Goal: Information Seeking & Learning: Learn about a topic

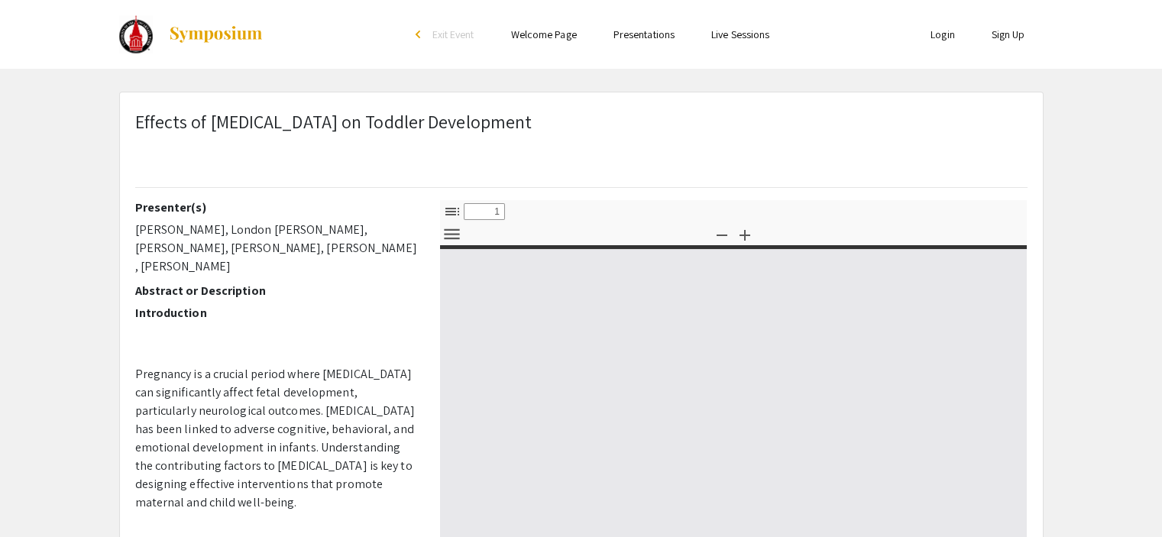
type input "0"
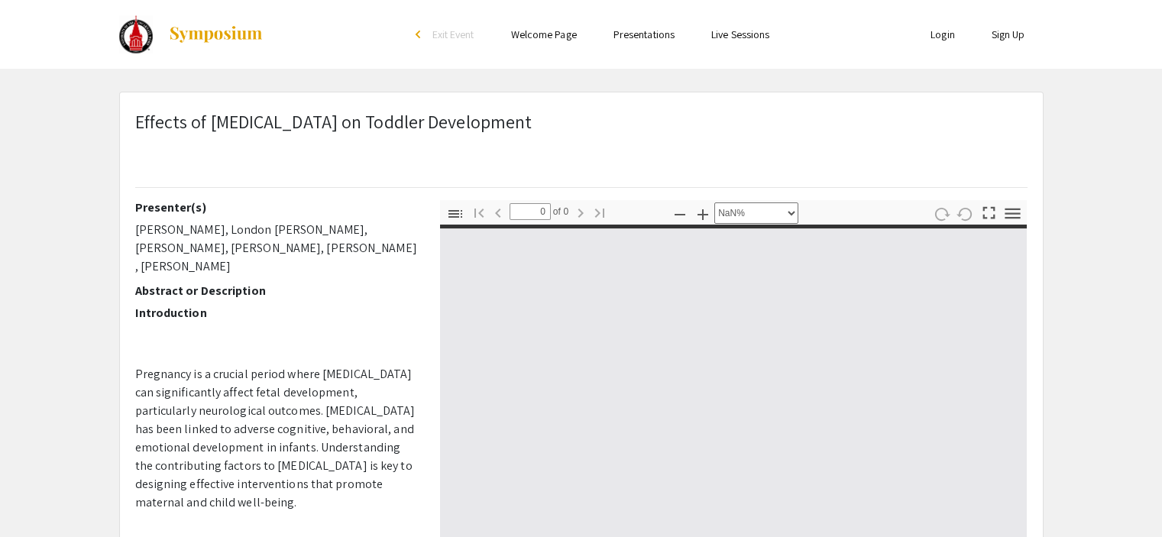
select select "auto"
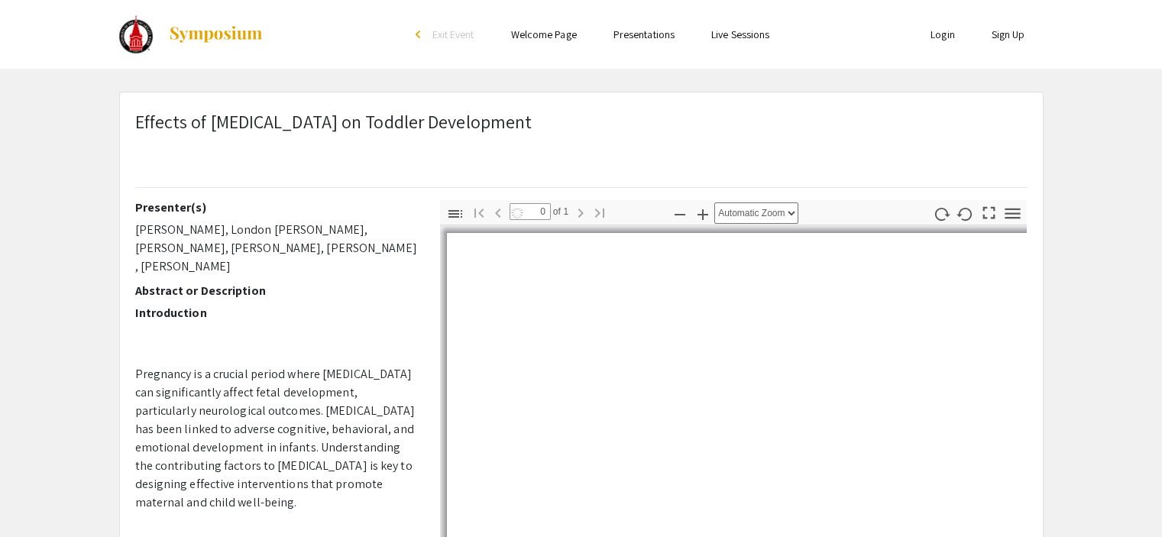
type input "1"
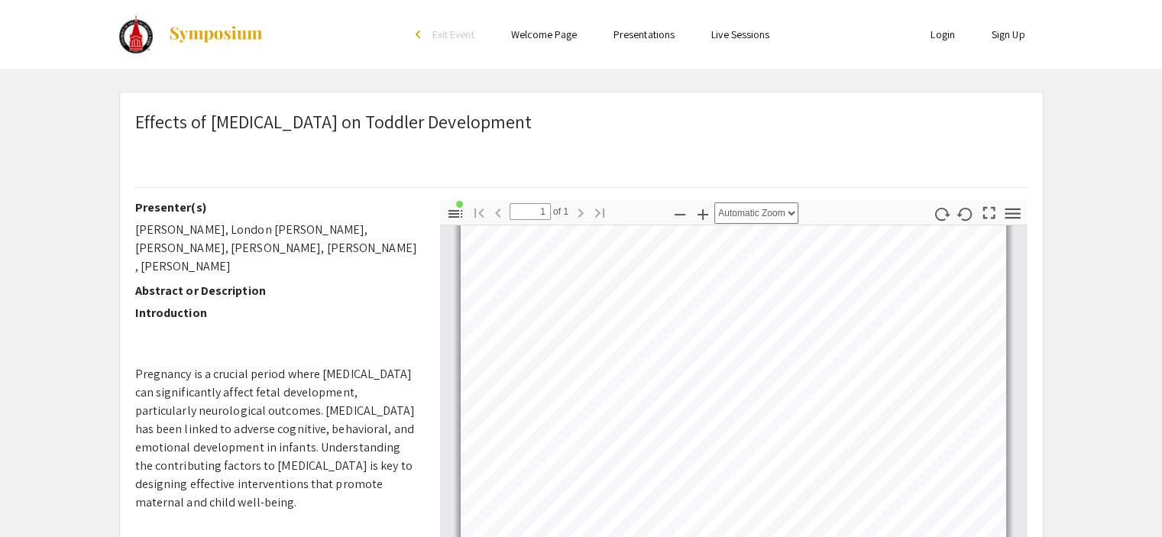
scroll to position [81, 0]
drag, startPoint x: 1005, startPoint y: 356, endPoint x: 1097, endPoint y: 373, distance: 94.0
click at [1097, 373] on app-presentation "Effects of [MEDICAL_DATA] on Toddler Development Presenter(s) [PERSON_NAME], [P…" at bounding box center [581, 498] width 1162 height 812
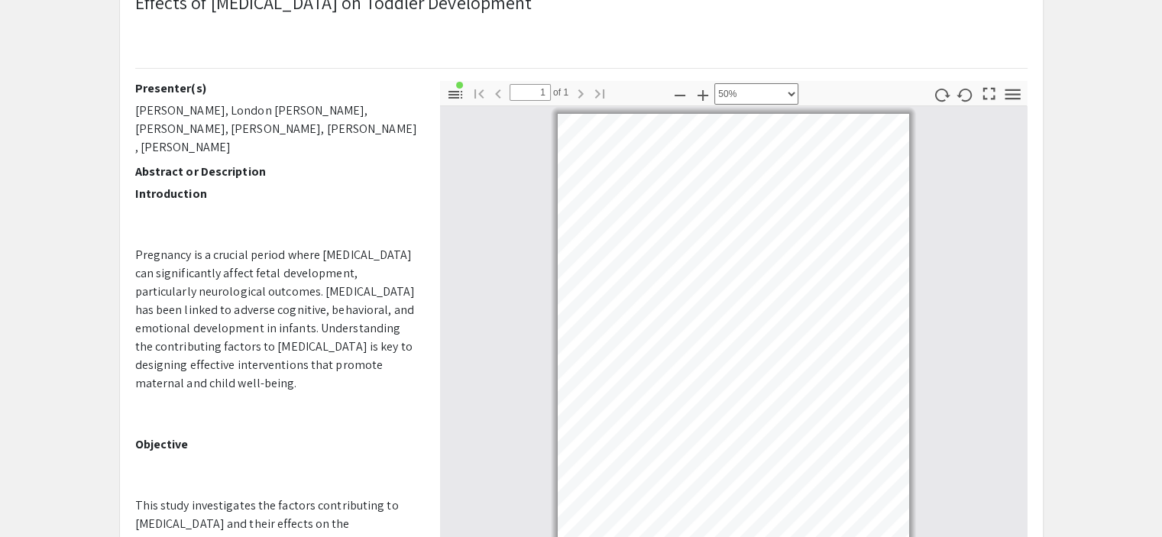
scroll to position [89, 238]
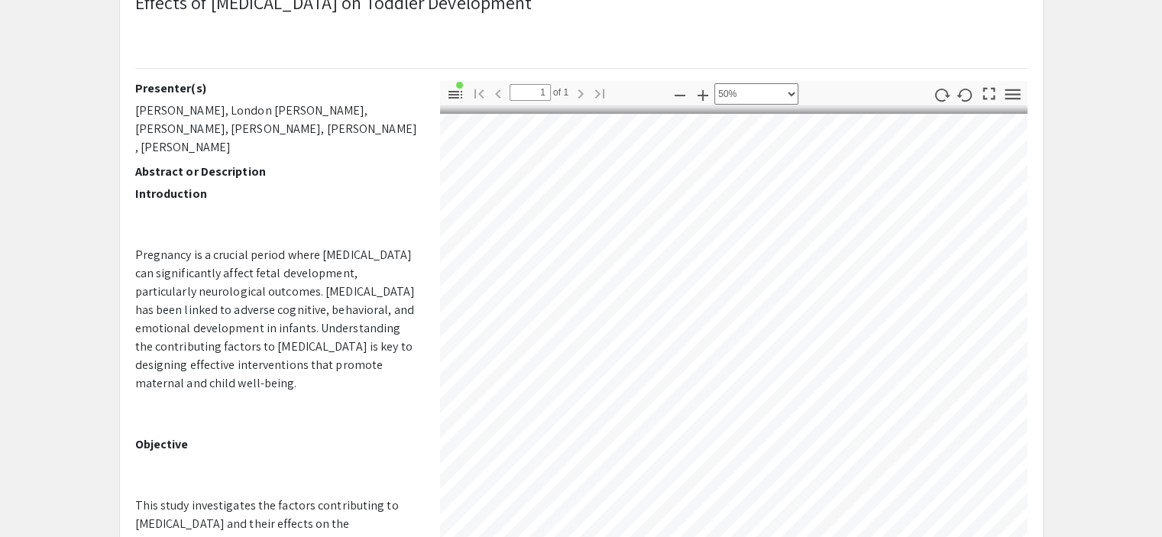
click at [428, 418] on html "Skip navigation arrow_back_ios Exit Event Welcome Page Presentations Live Sessi…" at bounding box center [581, 149] width 1162 height 537
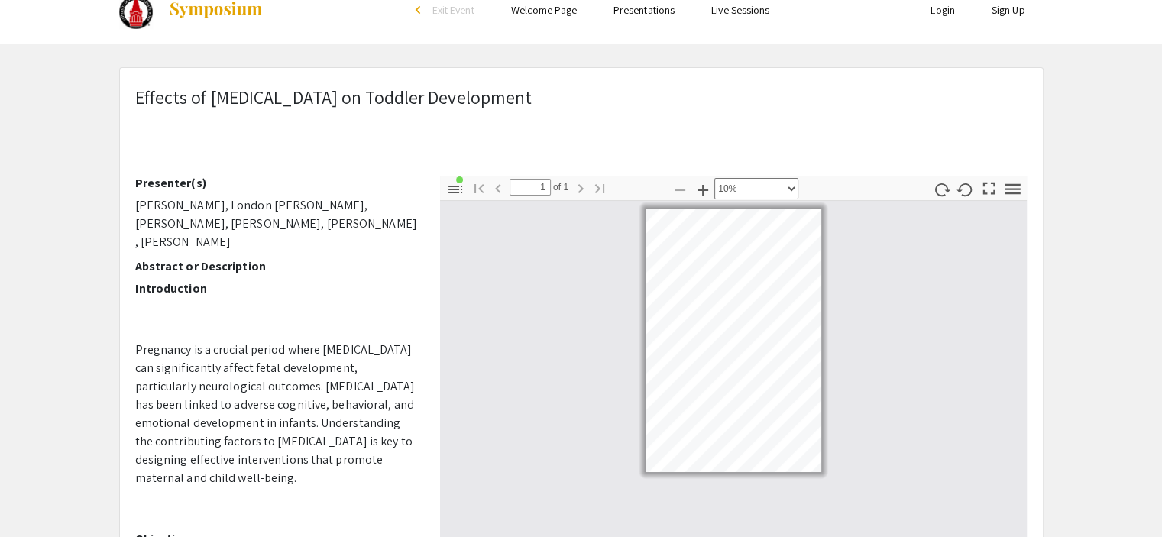
scroll to position [0, 0]
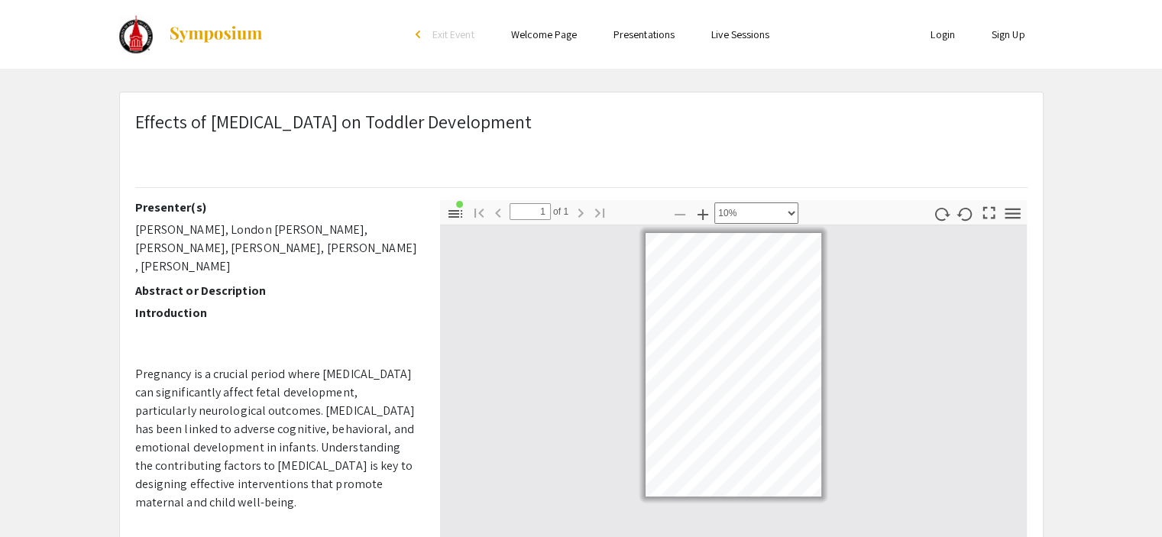
select select "page-width"
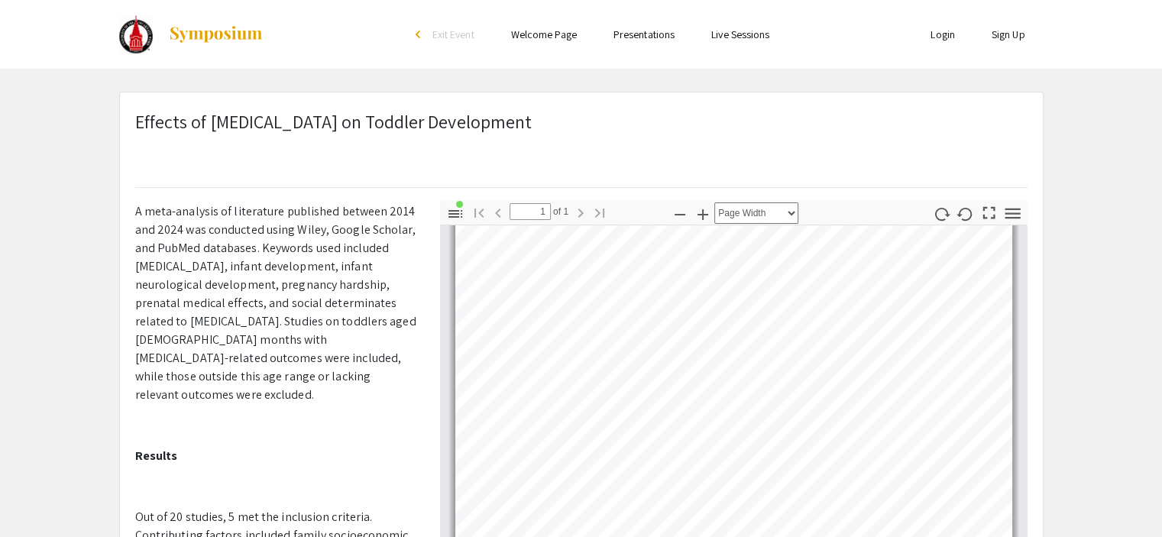
scroll to position [688, 0]
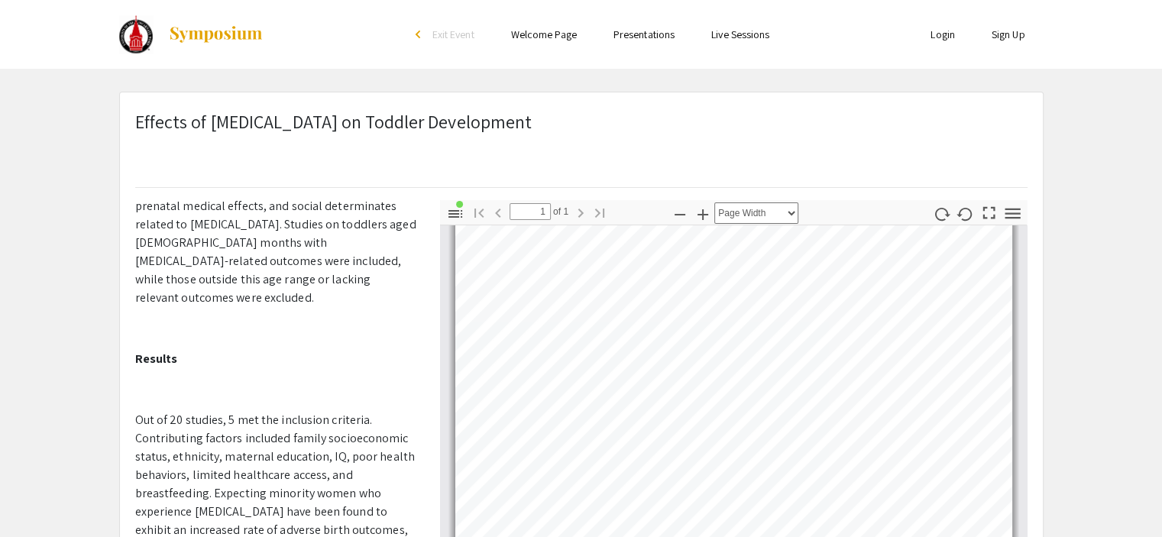
click at [417, 73] on div "Skip navigation arrow_back_ios Exit Event Welcome Page Presentations Live Sessi…" at bounding box center [581, 463] width 1162 height 927
drag, startPoint x: 1105, startPoint y: 88, endPoint x: 697, endPoint y: 225, distance: 430.4
click at [623, 209] on div "Effects of [MEDICAL_DATA] on Toddler Development Presenter(s) [PERSON_NAME], [P…" at bounding box center [581, 497] width 923 height 811
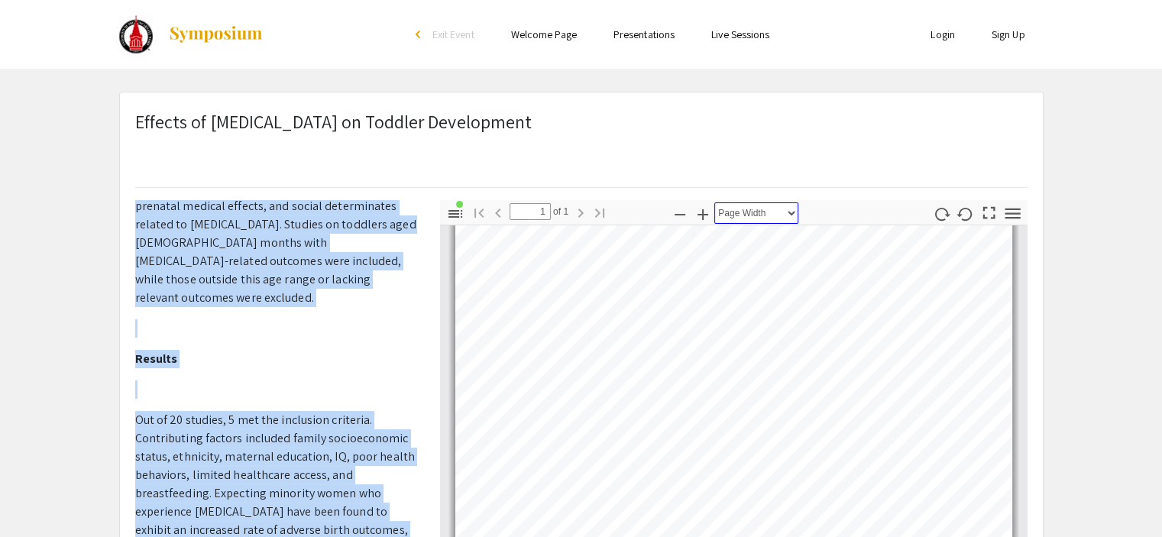
click at [757, 207] on select "Automatic Zoom Actual Size Page Fit Page Width 50% 100% 125% 150% 200% 300% 400…" at bounding box center [757, 213] width 84 height 21
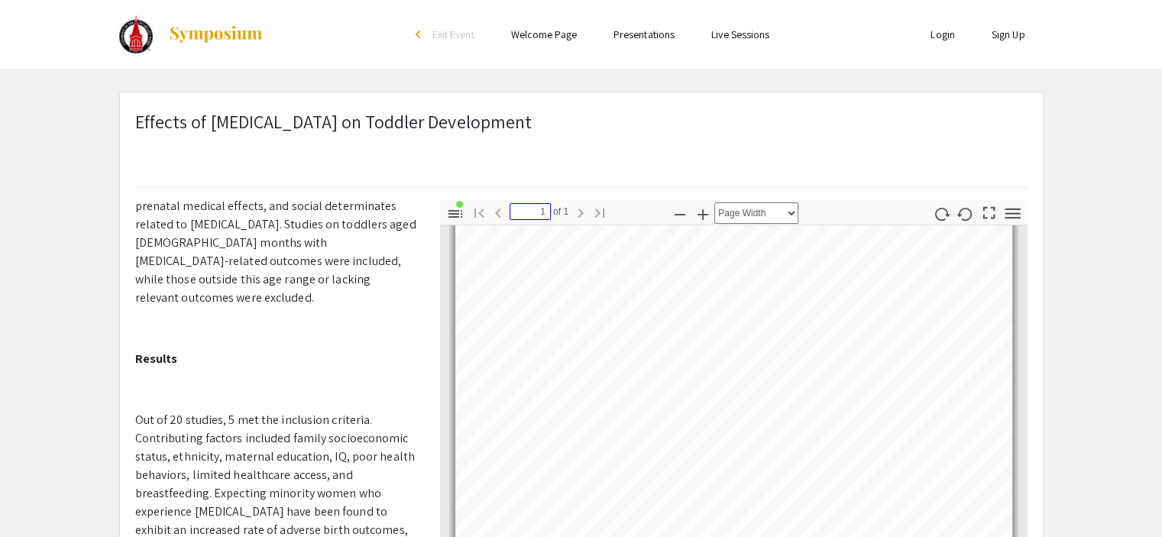
click at [526, 214] on input "1" at bounding box center [530, 211] width 41 height 17
click at [1079, 167] on app-presentation "Effects of [MEDICAL_DATA] on Toddler Development Presenter(s) [PERSON_NAME], [P…" at bounding box center [581, 498] width 1162 height 812
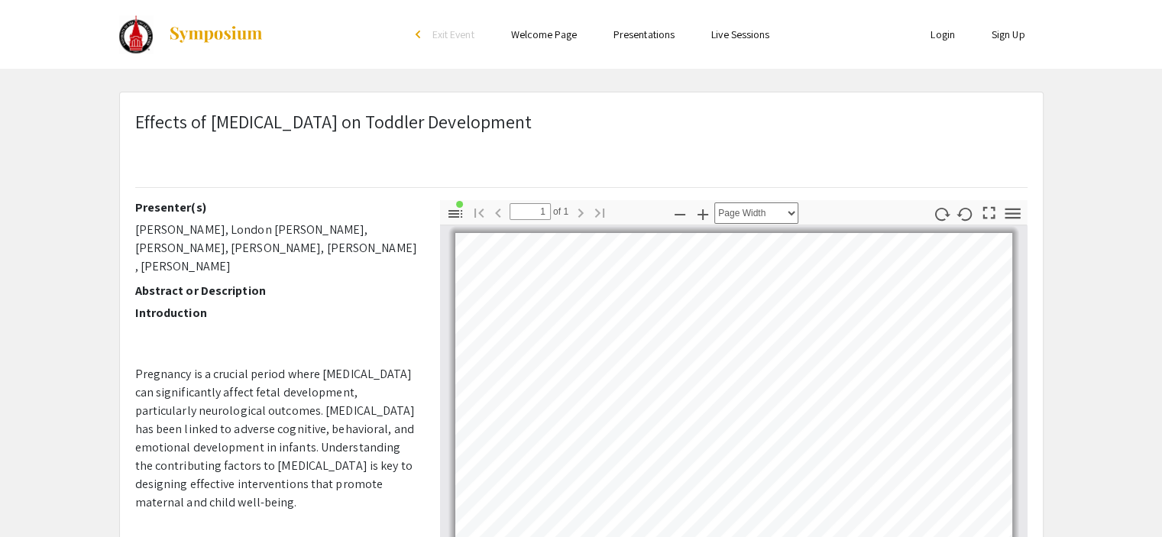
scroll to position [356, 0]
